Goal: Task Accomplishment & Management: Complete application form

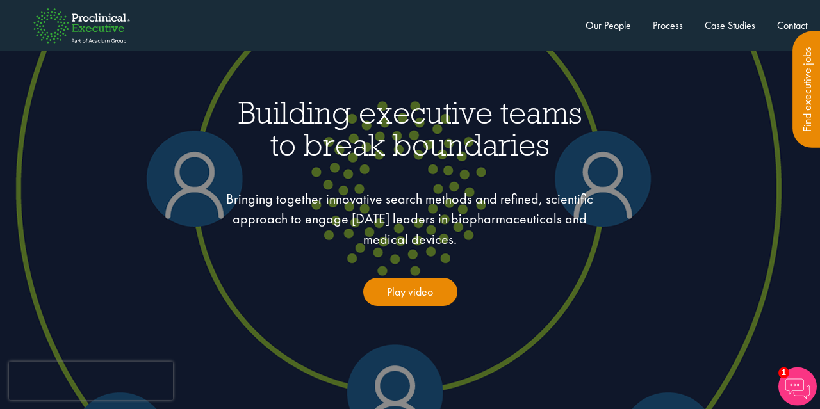
scroll to position [163, 0]
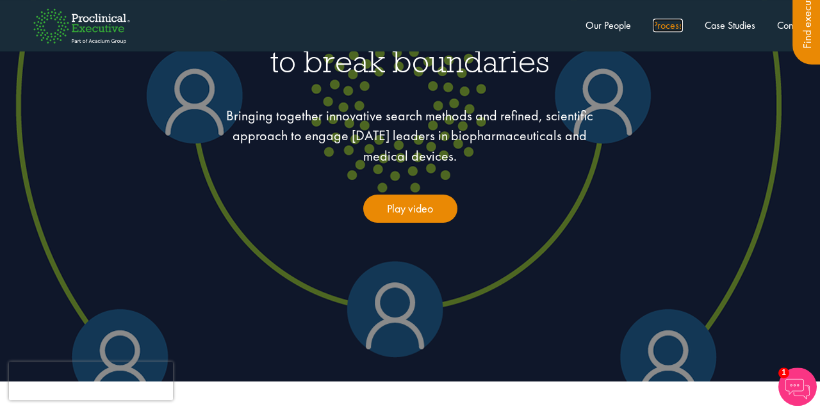
click at [660, 24] on link "Process" at bounding box center [667, 25] width 30 height 13
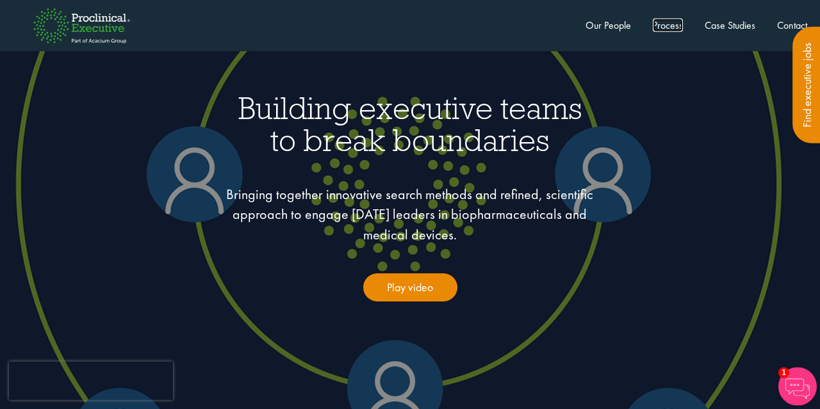
scroll to position [0, 0]
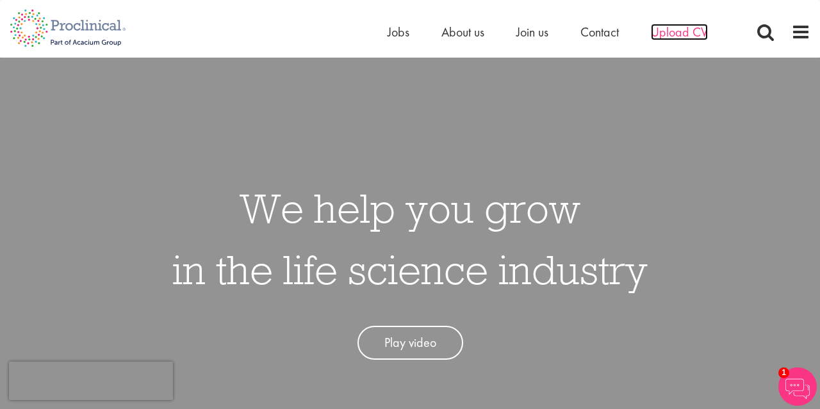
click at [664, 33] on span "Upload CV" at bounding box center [678, 32] width 57 height 17
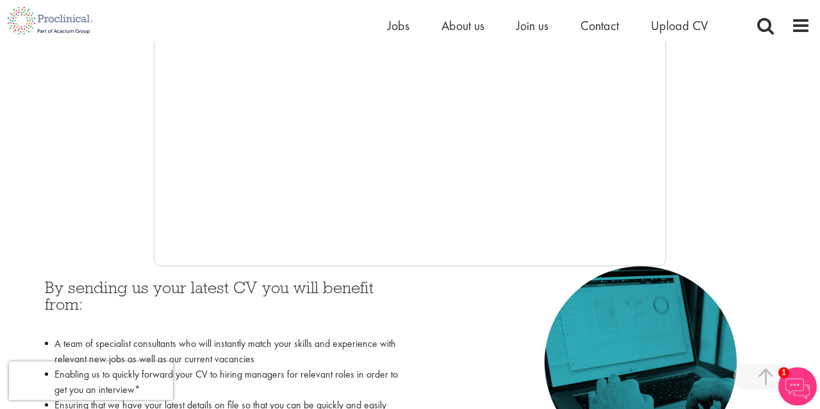
scroll to position [375, 0]
